Goal: Task Accomplishment & Management: Complete application form

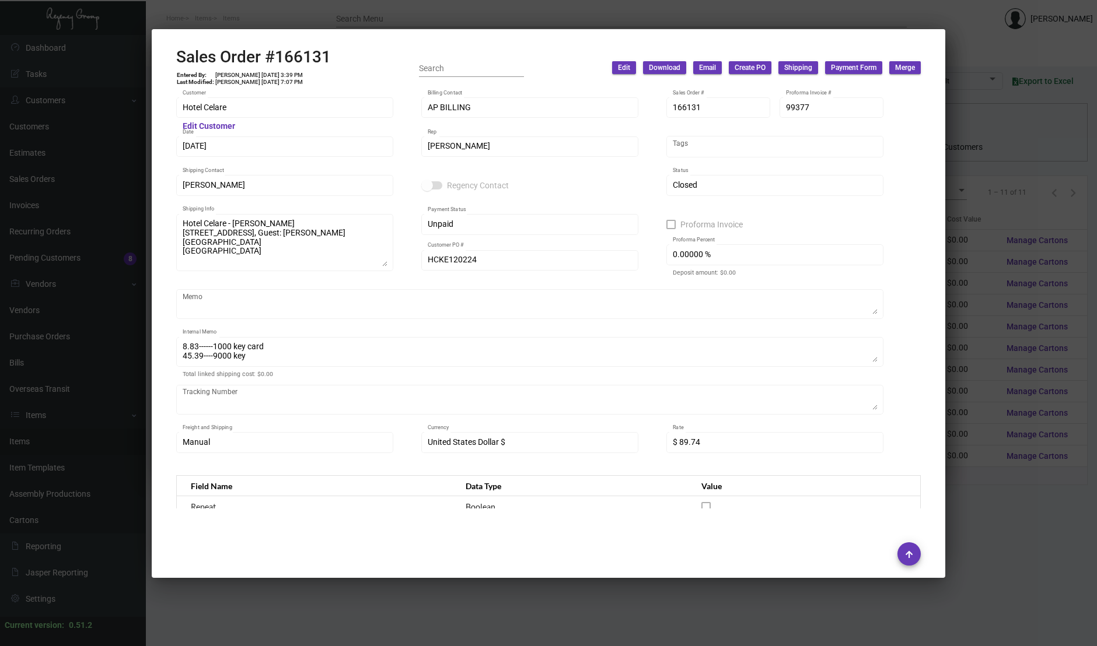
scroll to position [581, 0]
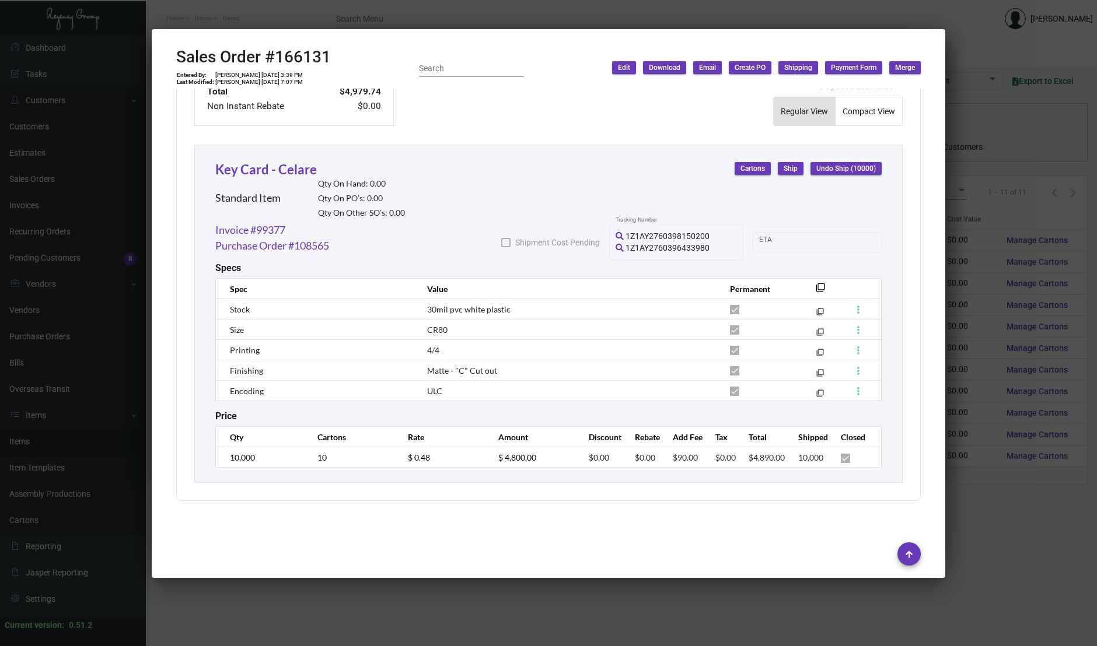
click at [913, 351] on div "Hotel Celare Customer Edit Customer AP BILLING Billing Contact 166131 Sales Ord…" at bounding box center [548, 299] width 772 height 420
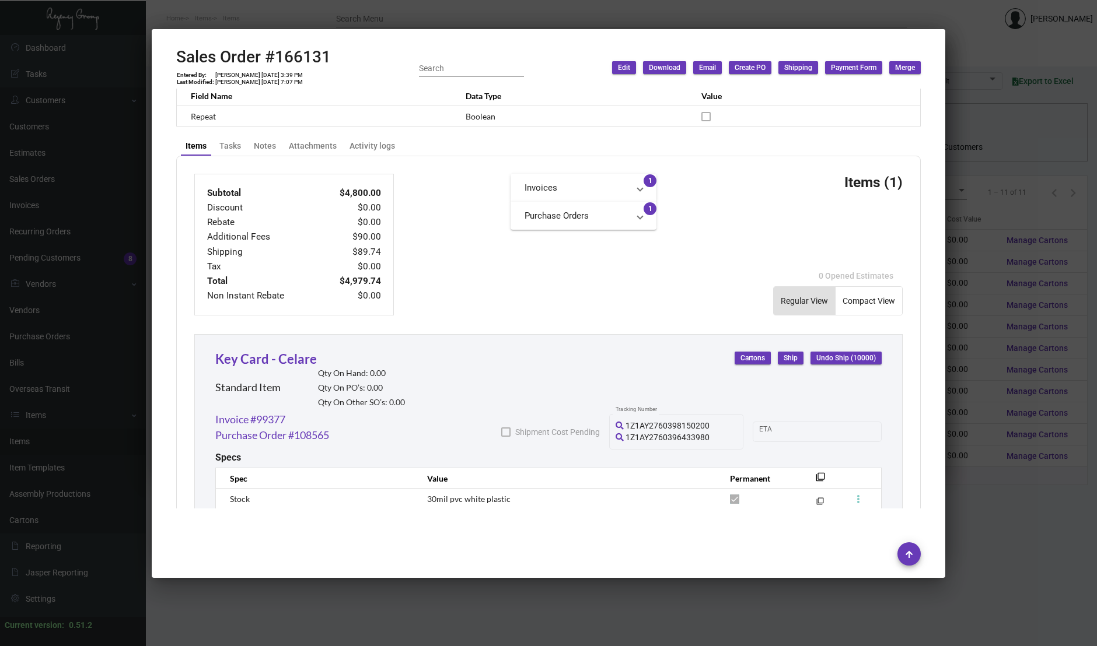
scroll to position [271, 0]
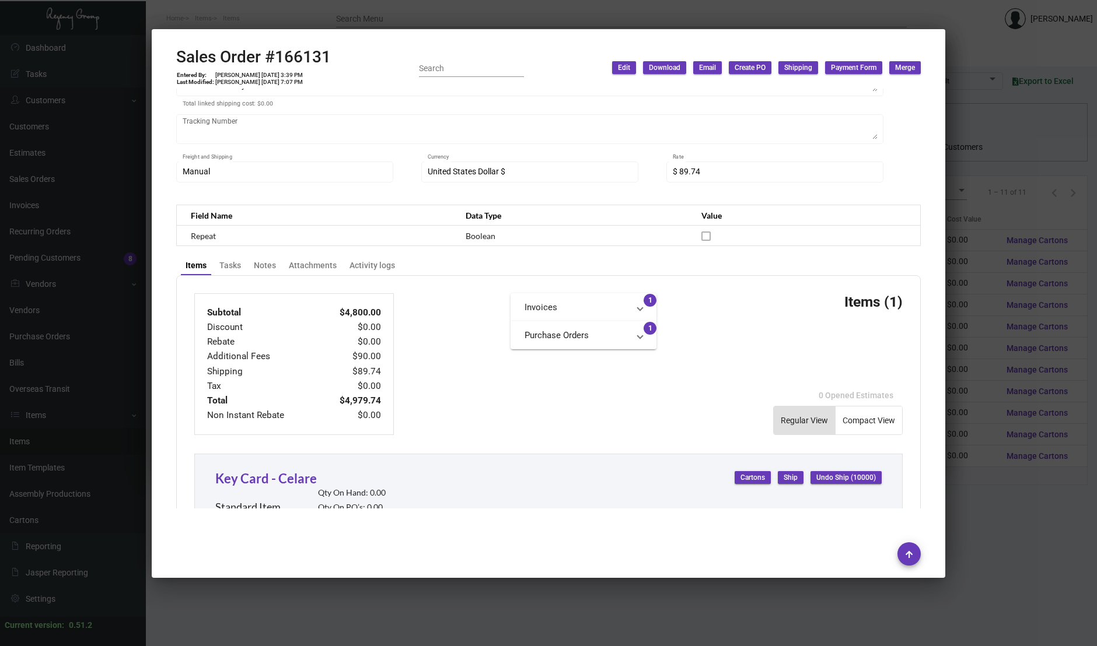
click at [113, 283] on div at bounding box center [548, 323] width 1097 height 646
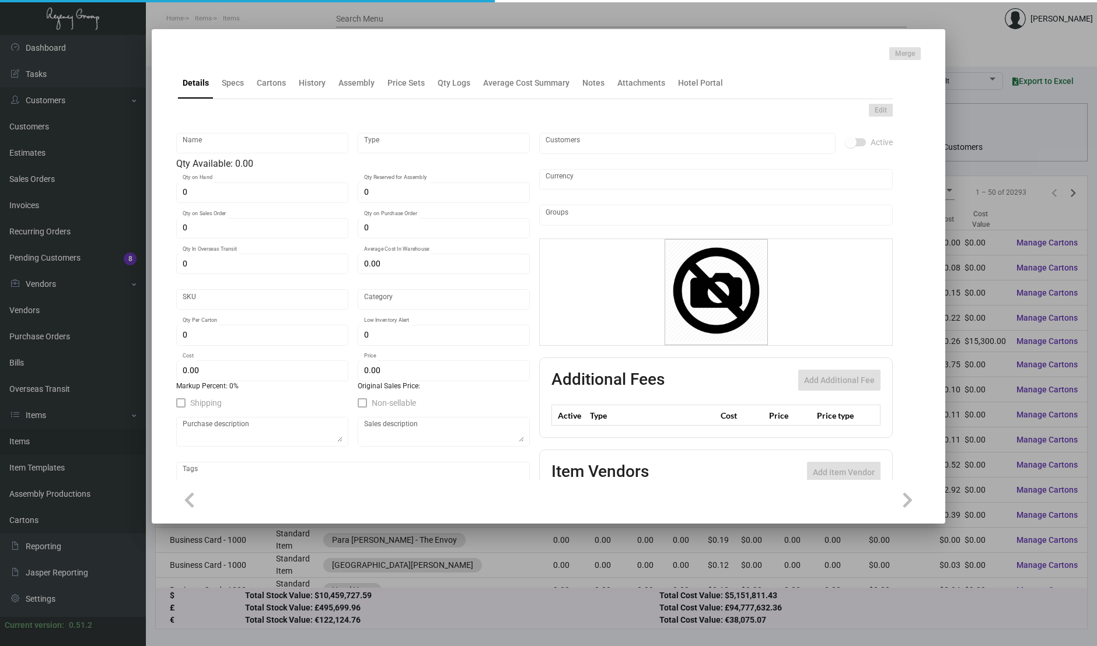
type input "Key Card - Celare"
type input "Standard Item"
type input "$ 0.00"
type input "Overseas"
type input "1,000"
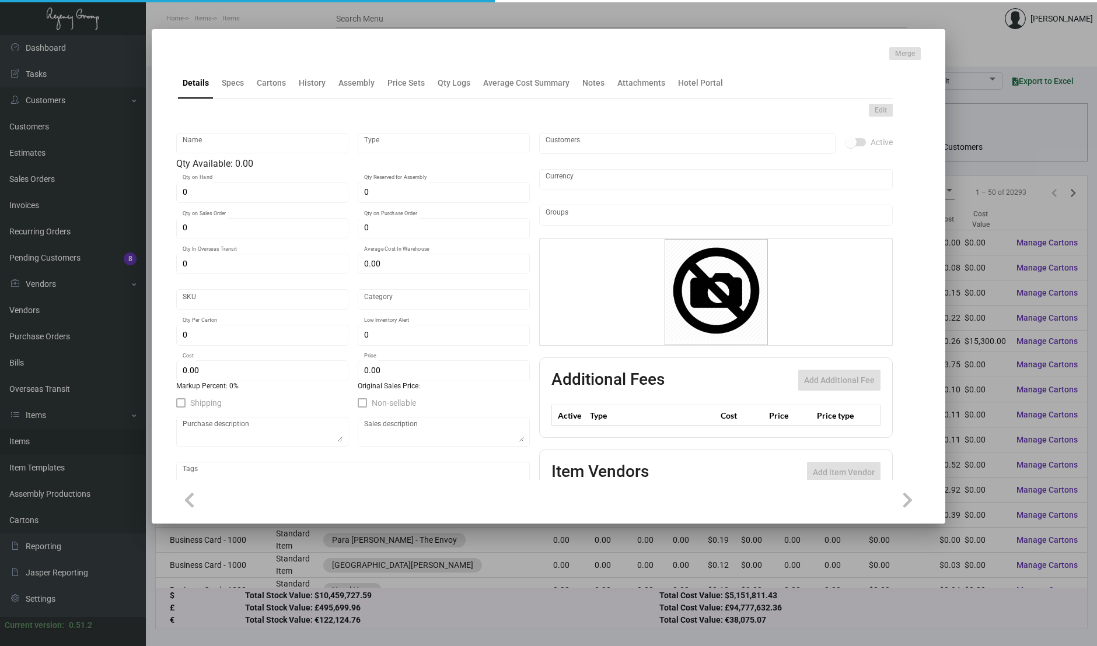
type input "$ 0.145"
type input "$ 0.48"
checkbox input "true"
type input "United States Dollar $"
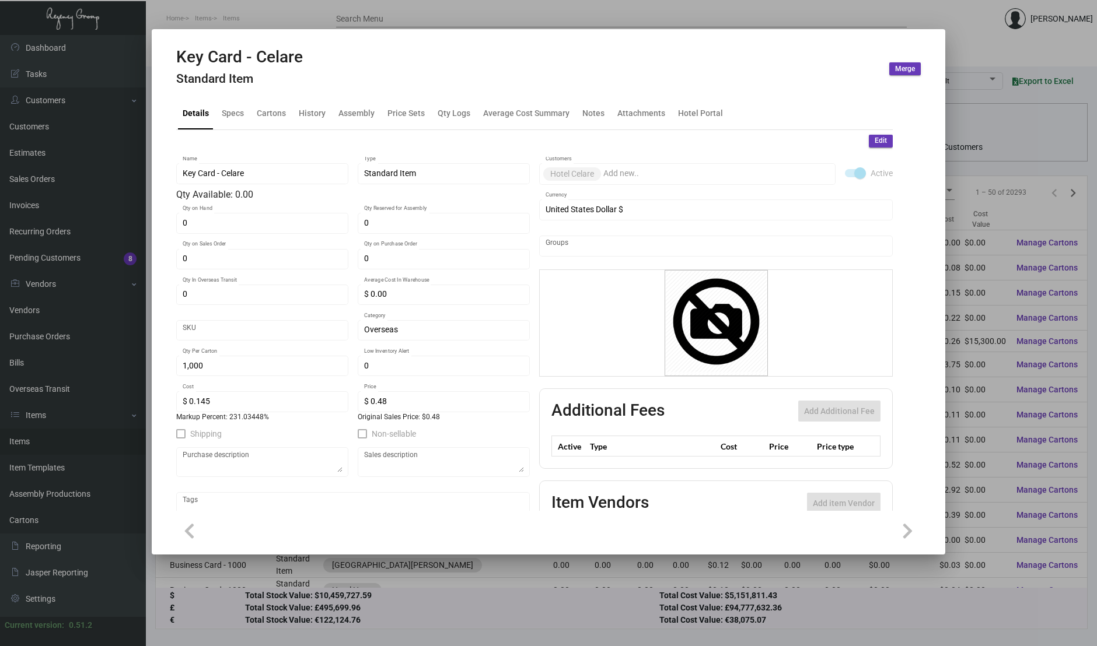
click at [952, 265] on div at bounding box center [548, 323] width 1097 height 646
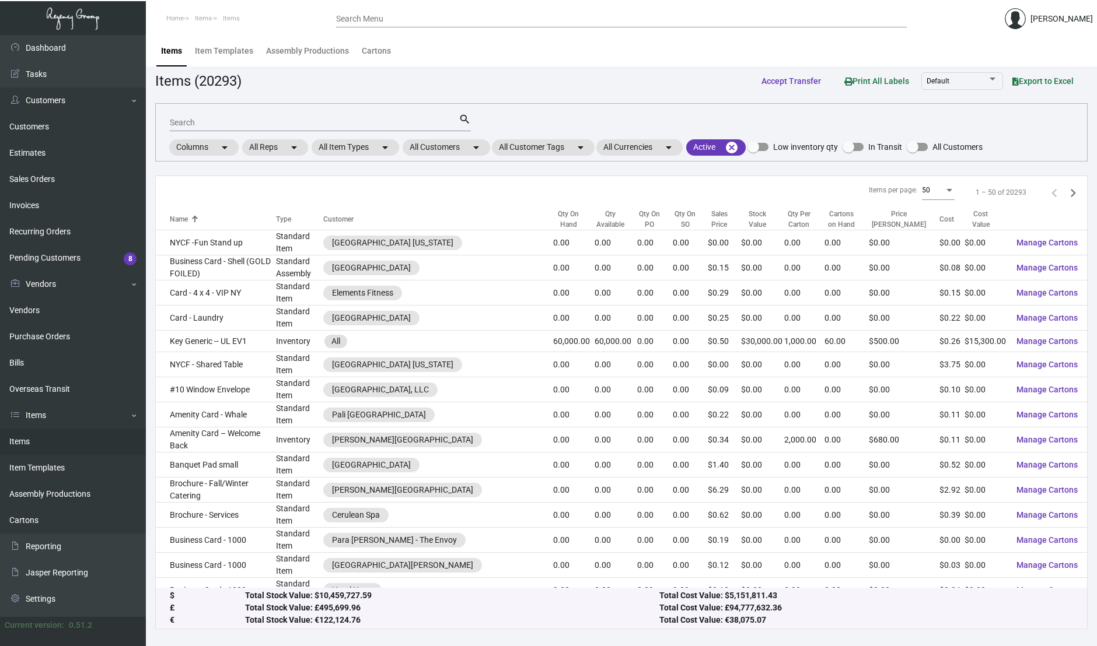
click at [449, 15] on input "Search Menu" at bounding box center [621, 19] width 570 height 9
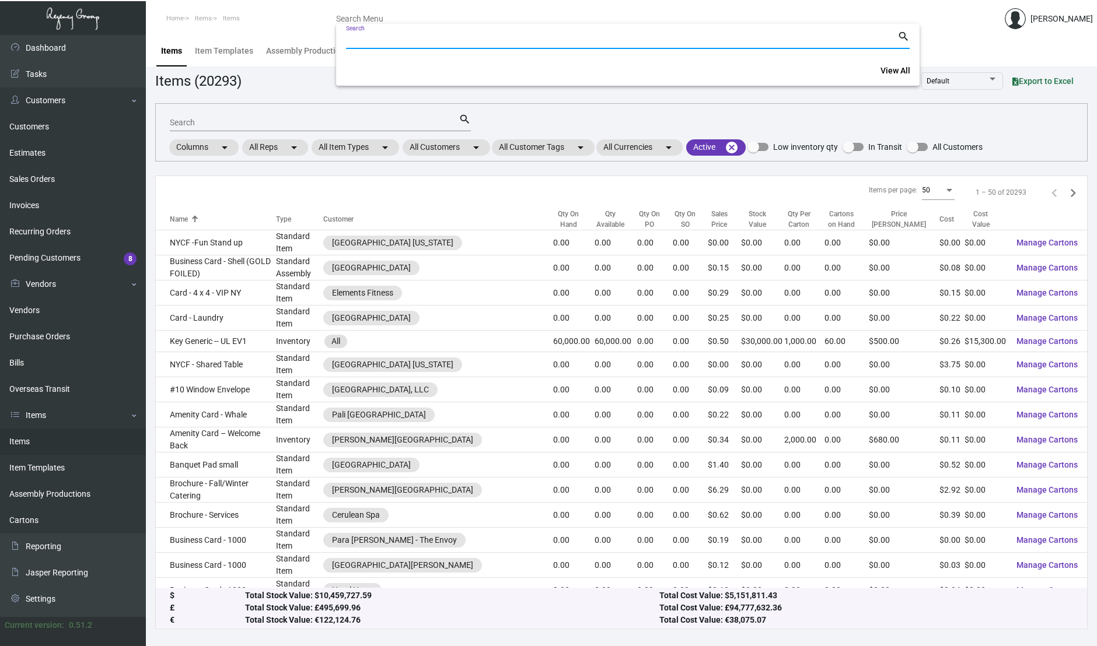
paste input "107452"
type input "107452"
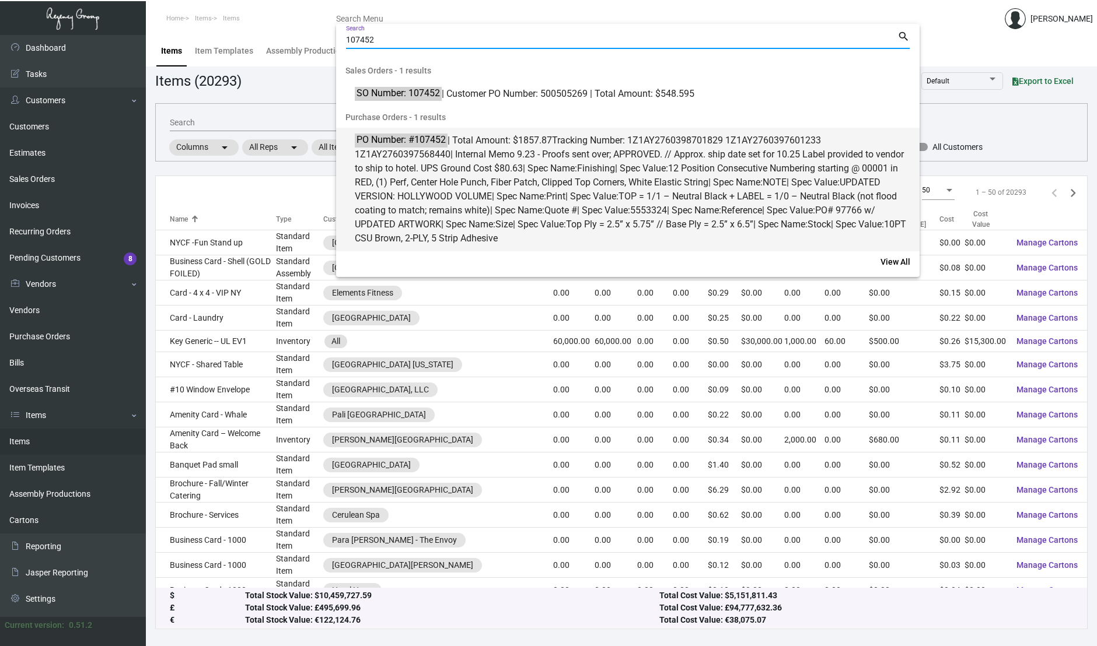
click at [538, 176] on span "12 Position Consecutive Numbering starting @ 00001 in RED, (1) Perf, Center Hol…" at bounding box center [626, 175] width 543 height 25
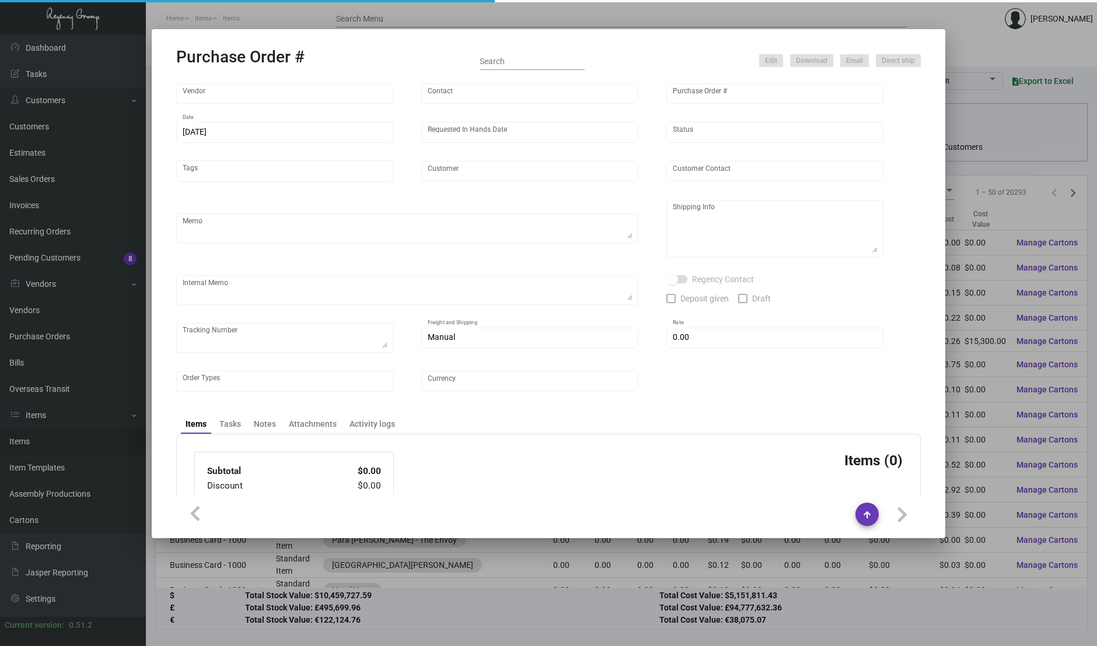
type input "SSP"
type input "Judy Christopher"
type input "107452"
type input "9/19/2024"
type input "11/14/2024"
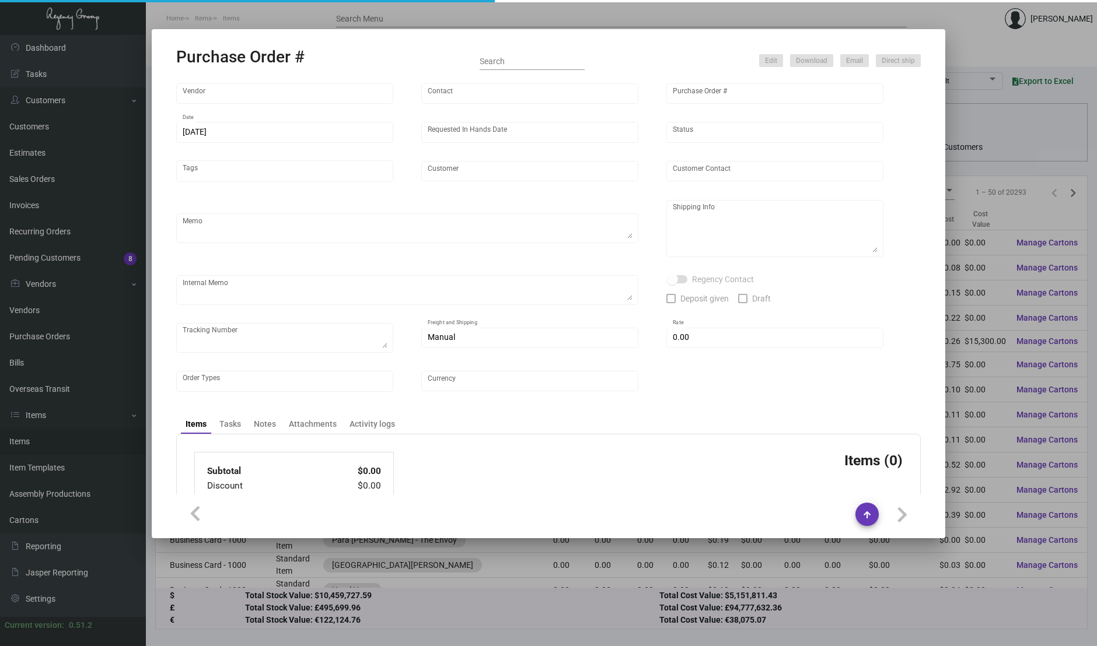
type input "Hollywood Volume"
type input "Jorge Zuniga"
type textarea "PLEASE SEND PDF PROOFS TO OUR ART TEAM ; ART@THEREGENCYGROUP.NET WITH ME IN CC!…"
type textarea "Tommie West Hollywood - Jorge Zuniga 6516 Selma Avenue Los Angeles, CA, 90028 US"
type textarea "9.23 - Proofs sent over; APPROVED. // Approx. ship date set for 10.25 Label pro…"
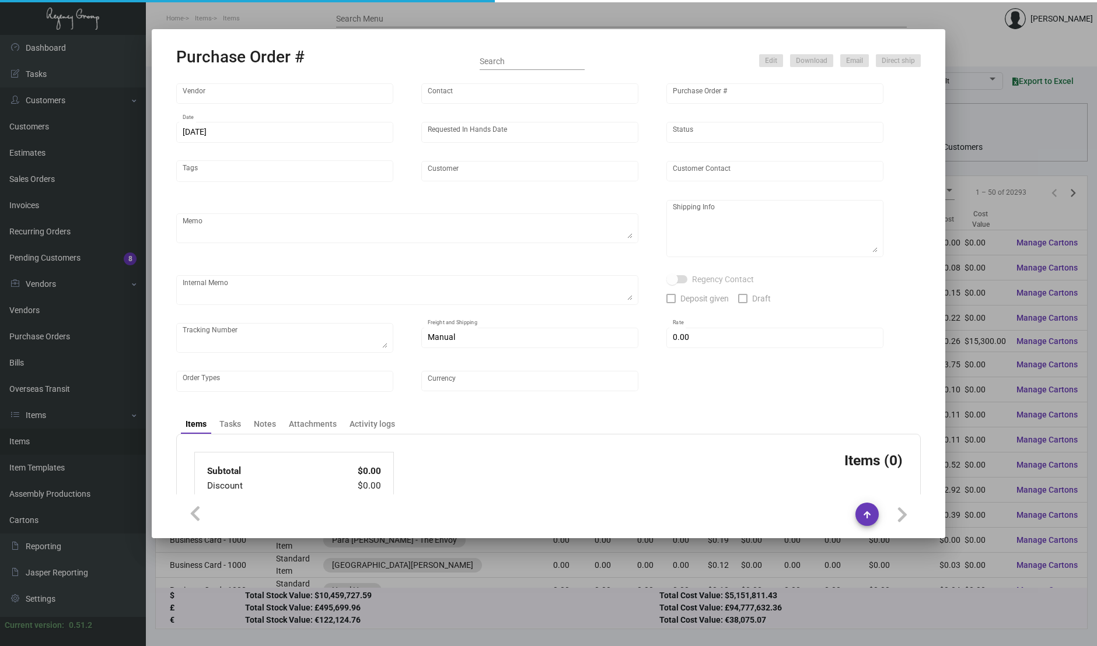
type textarea "1Z1AY2760398701829 1Z1AY2760397601233 1Z1AY2760397568440"
type input "$ 0.00"
type input "United States Dollar $"
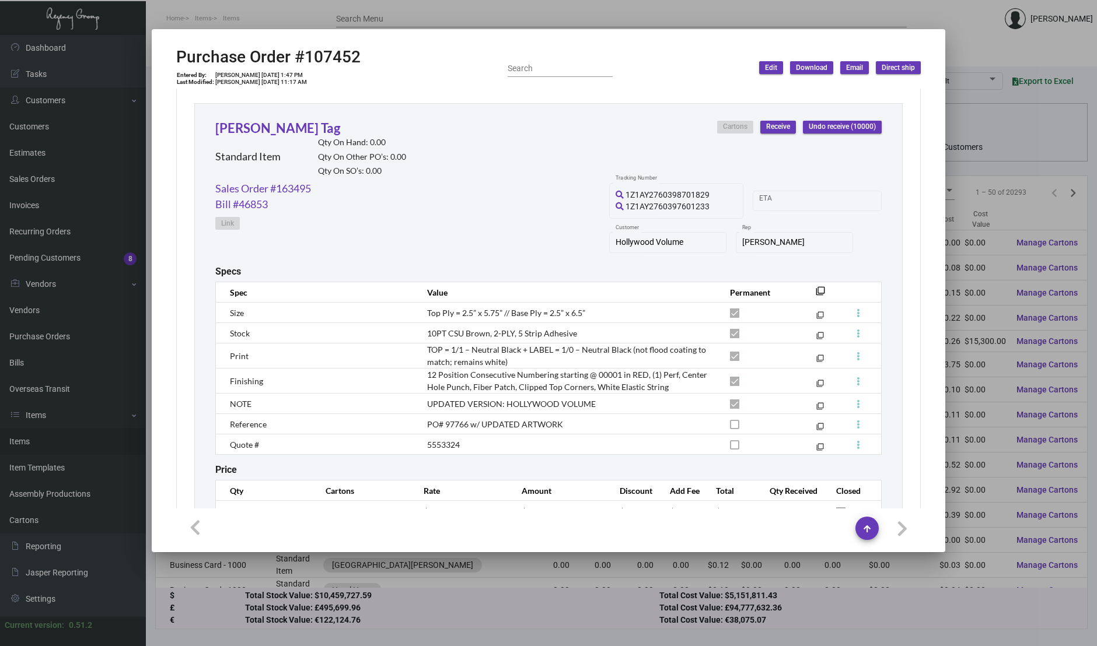
scroll to position [586, 0]
